Goal: Task Accomplishment & Management: Manage account settings

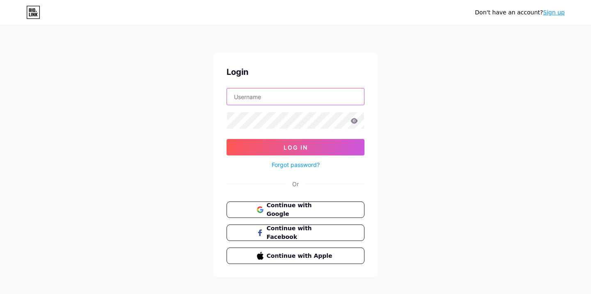
click at [240, 101] on input "text" at bounding box center [295, 96] width 137 height 16
type input "[EMAIL_ADDRESS][DOMAIN_NAME]"
click at [354, 120] on icon at bounding box center [354, 120] width 7 height 5
click at [354, 120] on icon at bounding box center [354, 121] width 8 height 8
click at [353, 122] on icon at bounding box center [354, 120] width 7 height 5
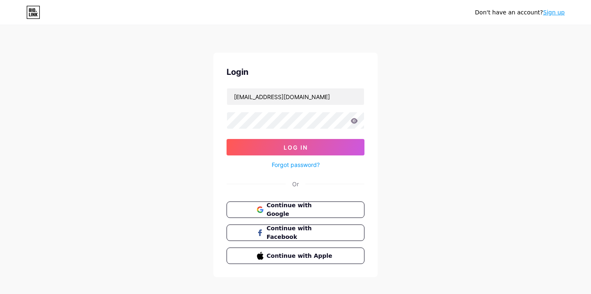
click at [355, 121] on icon at bounding box center [354, 120] width 7 height 5
click at [227, 139] on button "Log In" at bounding box center [296, 147] width 138 height 16
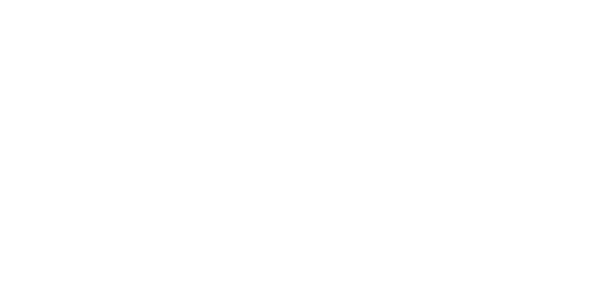
click at [251, 0] on html at bounding box center [295, 0] width 591 height 0
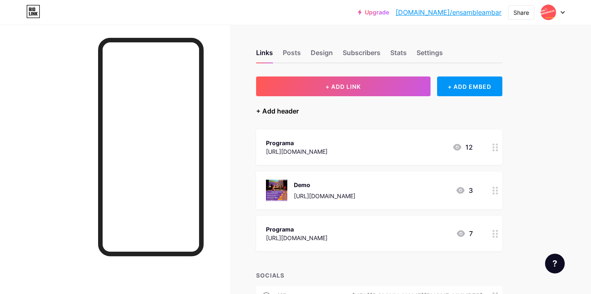
click at [278, 109] on div "+ Add header" at bounding box center [277, 111] width 43 height 10
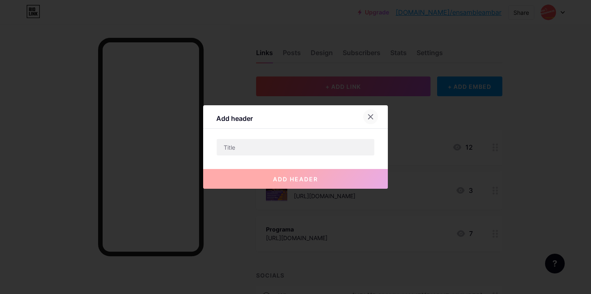
click at [370, 115] on icon at bounding box center [371, 117] width 5 height 5
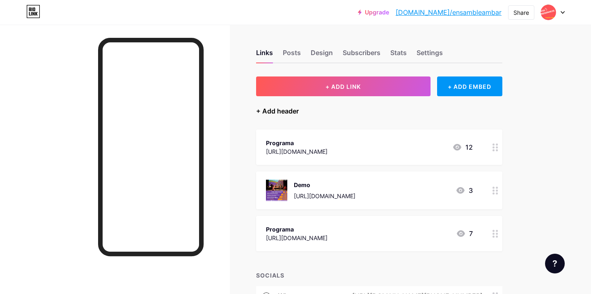
click at [258, 109] on div "+ Add header" at bounding box center [277, 111] width 43 height 10
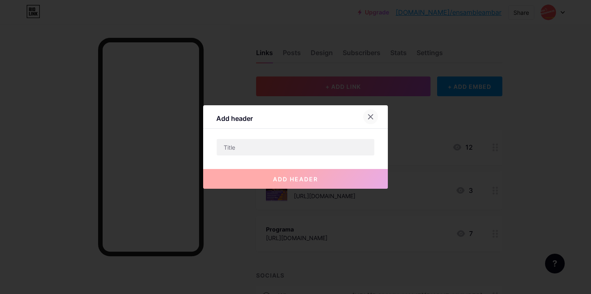
click at [369, 113] on icon at bounding box center [371, 116] width 7 height 7
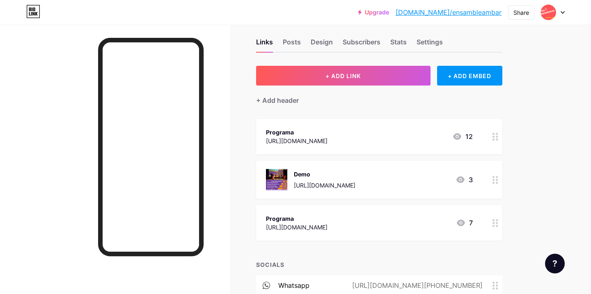
scroll to position [8, 0]
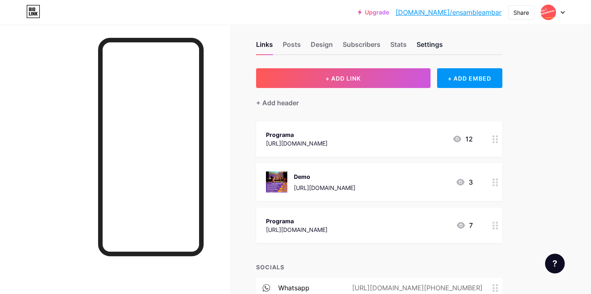
click at [431, 43] on div "Settings" at bounding box center [430, 46] width 26 height 15
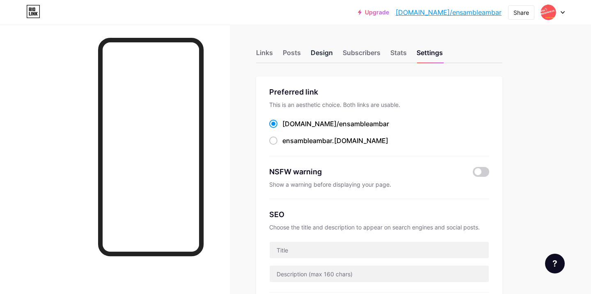
click at [326, 50] on div "Design" at bounding box center [322, 55] width 22 height 15
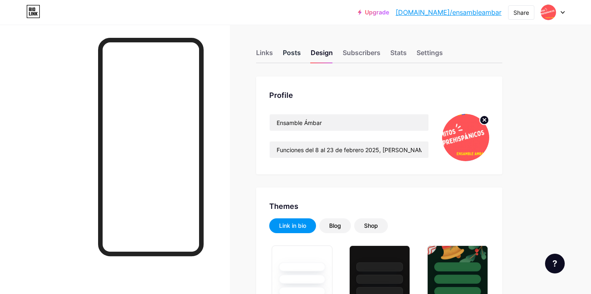
click at [290, 51] on div "Posts" at bounding box center [292, 55] width 18 height 15
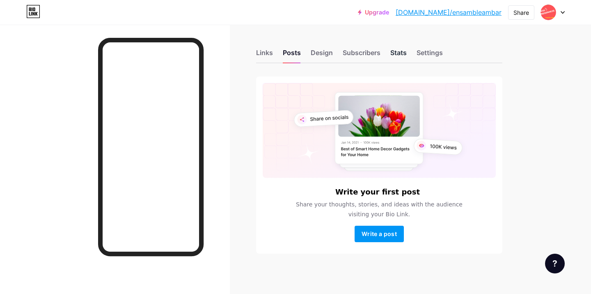
click at [402, 52] on div "Stats" at bounding box center [399, 55] width 16 height 15
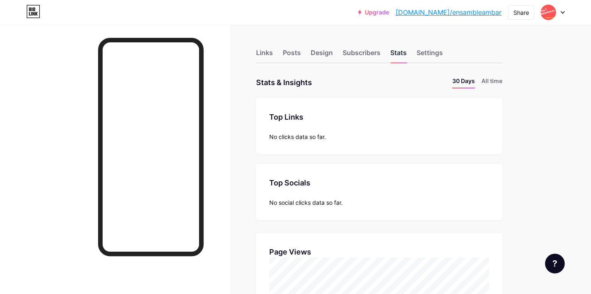
scroll to position [294, 591]
click at [561, 11] on icon at bounding box center [563, 12] width 4 height 3
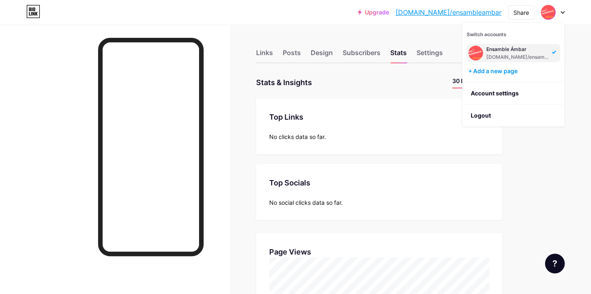
click at [525, 169] on div "Links Posts Design Subscribers Stats Settings Stats & Insights Page Stats 30 Da…" at bounding box center [268, 289] width 537 height 528
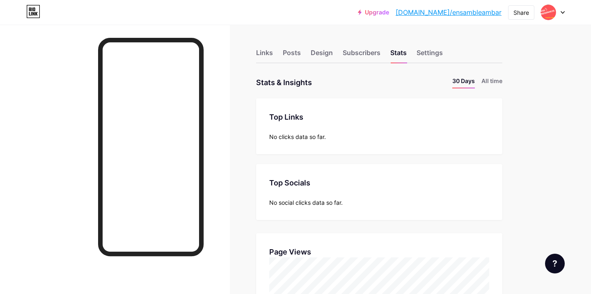
click at [553, 261] on icon at bounding box center [555, 263] width 4 height 7
click at [526, 256] on div "Links Posts Design Subscribers Stats Settings Stats & Insights Page Stats 30 Da…" at bounding box center [268, 289] width 537 height 528
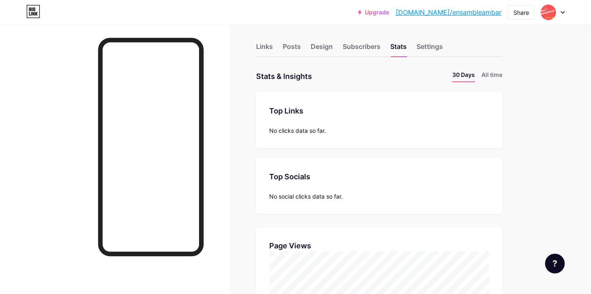
scroll to position [0, 0]
